Goal: Transaction & Acquisition: Download file/media

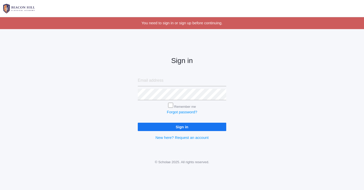
type input "[EMAIL_ADDRESS][DOMAIN_NAME]"
click at [186, 129] on input "Sign in" at bounding box center [182, 127] width 89 height 8
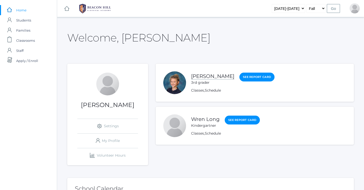
click at [201, 78] on link "Idella Long" at bounding box center [212, 76] width 43 height 6
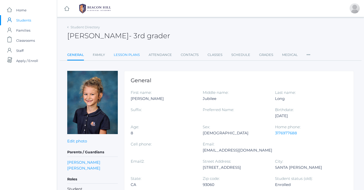
click at [129, 57] on link "Lesson Plans" at bounding box center [127, 55] width 26 height 10
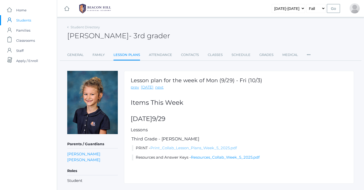
click at [164, 149] on link "Print_Collab_Lesson_Plans_Week_5_2025.pdf" at bounding box center [194, 148] width 87 height 5
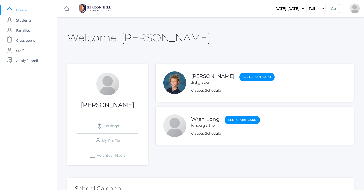
click at [209, 117] on link "Wren Long" at bounding box center [205, 119] width 29 height 6
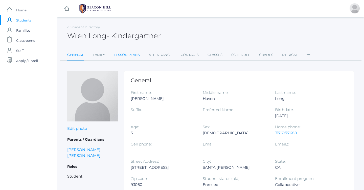
click at [128, 53] on link "Lesson Plans" at bounding box center [127, 55] width 26 height 10
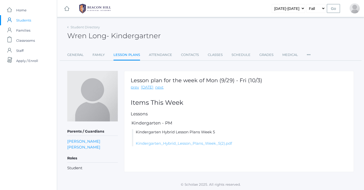
click at [165, 143] on link "Kindergarten_Hybrid_Lesson_Plans_Week_5(2).pdf" at bounding box center [184, 143] width 96 height 5
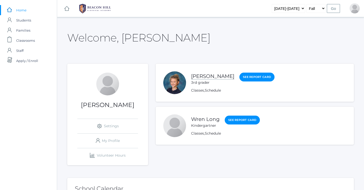
click at [207, 73] on link "Idella Long" at bounding box center [212, 76] width 43 height 6
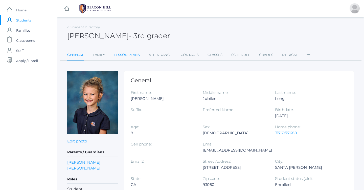
click at [117, 51] on link "Lesson Plans" at bounding box center [127, 55] width 26 height 10
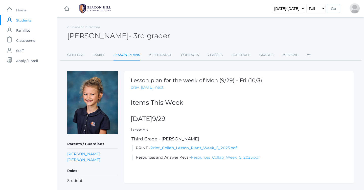
click at [198, 158] on link "Resources_Collab_Week_5_2025.pdf" at bounding box center [225, 157] width 69 height 5
